Goal: Task Accomplishment & Management: Manage account settings

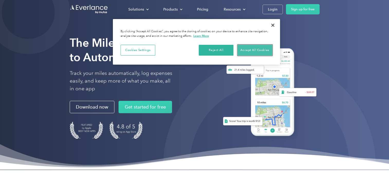
click at [258, 50] on button "Accept All Cookies" at bounding box center [254, 50] width 35 height 11
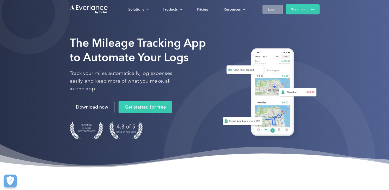
click at [268, 11] on div "Login" at bounding box center [273, 9] width 10 height 6
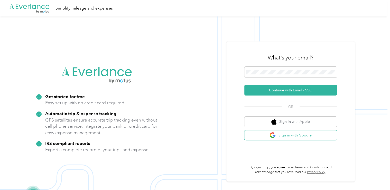
click at [296, 134] on button "Sign in with Google" at bounding box center [290, 135] width 92 height 10
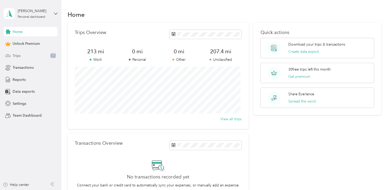
click at [23, 57] on div "Trips 7" at bounding box center [31, 55] width 54 height 9
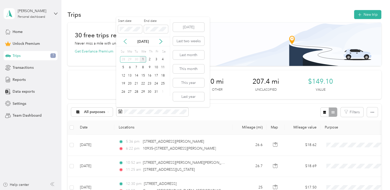
click at [126, 43] on icon at bounding box center [125, 41] width 5 height 5
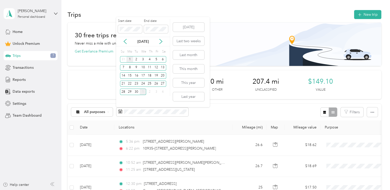
click at [131, 59] on div "1" at bounding box center [129, 59] width 7 height 6
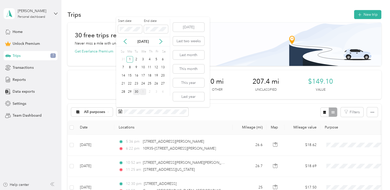
click at [137, 91] on div "30" at bounding box center [136, 91] width 7 height 6
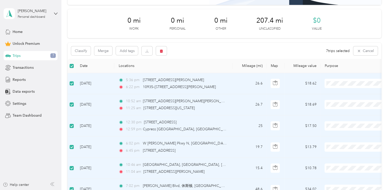
scroll to position [34, 0]
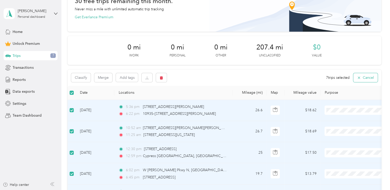
click at [367, 73] on button "Cancel" at bounding box center [365, 77] width 24 height 9
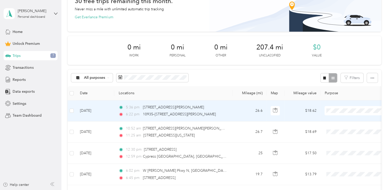
click at [342, 119] on span "Work" at bounding box center [361, 119] width 48 height 5
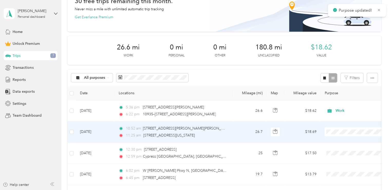
click at [345, 61] on ol "Work Personal Other Other Charity Medical Moving Commute" at bounding box center [357, 90] width 64 height 72
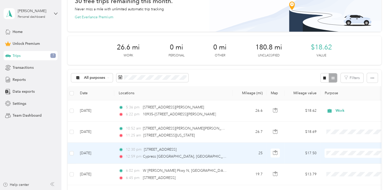
click at [340, 79] on span "Work" at bounding box center [361, 78] width 48 height 5
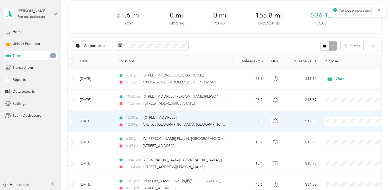
scroll to position [68, 0]
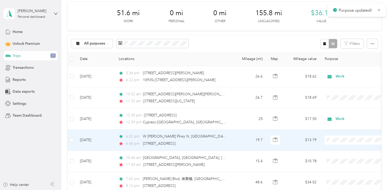
click at [343, 68] on li "Work" at bounding box center [357, 66] width 64 height 9
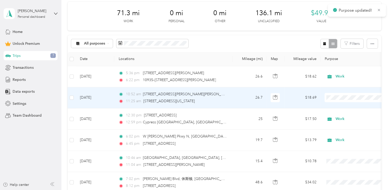
click at [342, 108] on li "Work" at bounding box center [357, 106] width 64 height 9
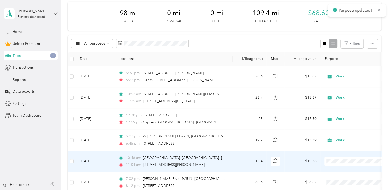
click at [339, 89] on li "Work" at bounding box center [357, 87] width 64 height 9
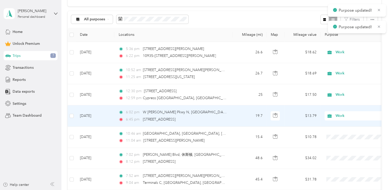
scroll to position [120, 0]
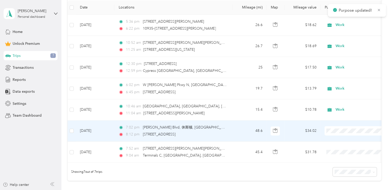
click at [342, 57] on span "Work" at bounding box center [361, 55] width 48 height 5
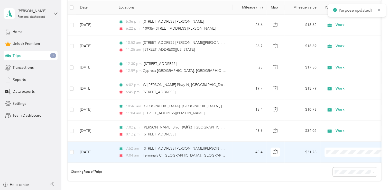
click at [349, 82] on ol "Work Personal Other Other Charity Medical Moving Commute" at bounding box center [357, 110] width 64 height 72
click at [344, 80] on li "Work" at bounding box center [357, 78] width 64 height 9
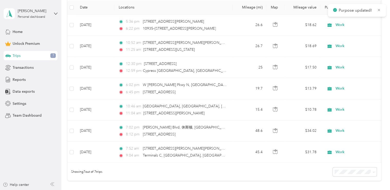
click at [307, 176] on div "Showing 7 out of 7 trips" at bounding box center [224, 171] width 313 height 18
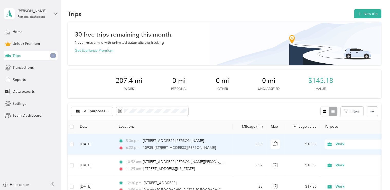
scroll to position [0, 0]
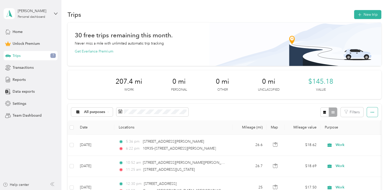
click at [367, 114] on button "button" at bounding box center [372, 112] width 11 height 10
click at [366, 131] on span "Export" at bounding box center [363, 130] width 11 height 4
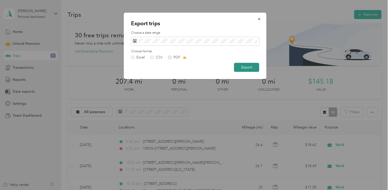
click at [249, 68] on button "Export" at bounding box center [246, 67] width 25 height 9
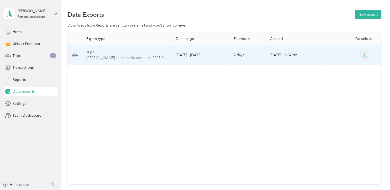
click at [366, 56] on button "button" at bounding box center [364, 54] width 9 height 9
